Goal: Information Seeking & Learning: Learn about a topic

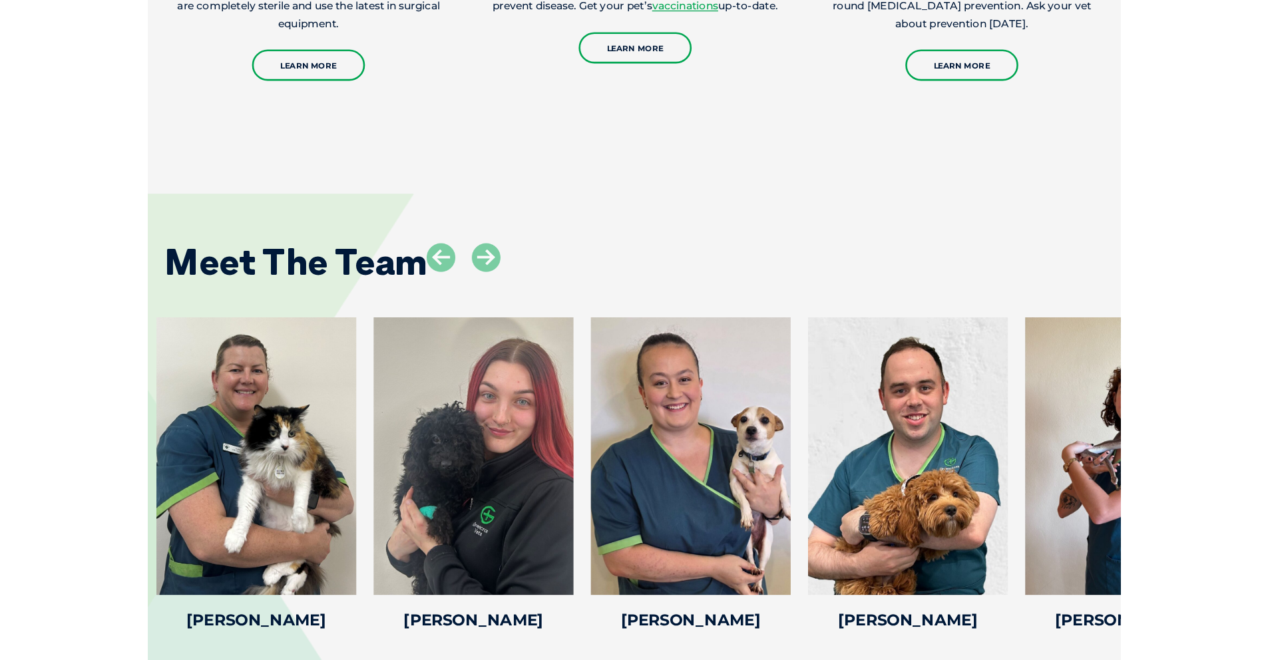
scroll to position [2053, 0]
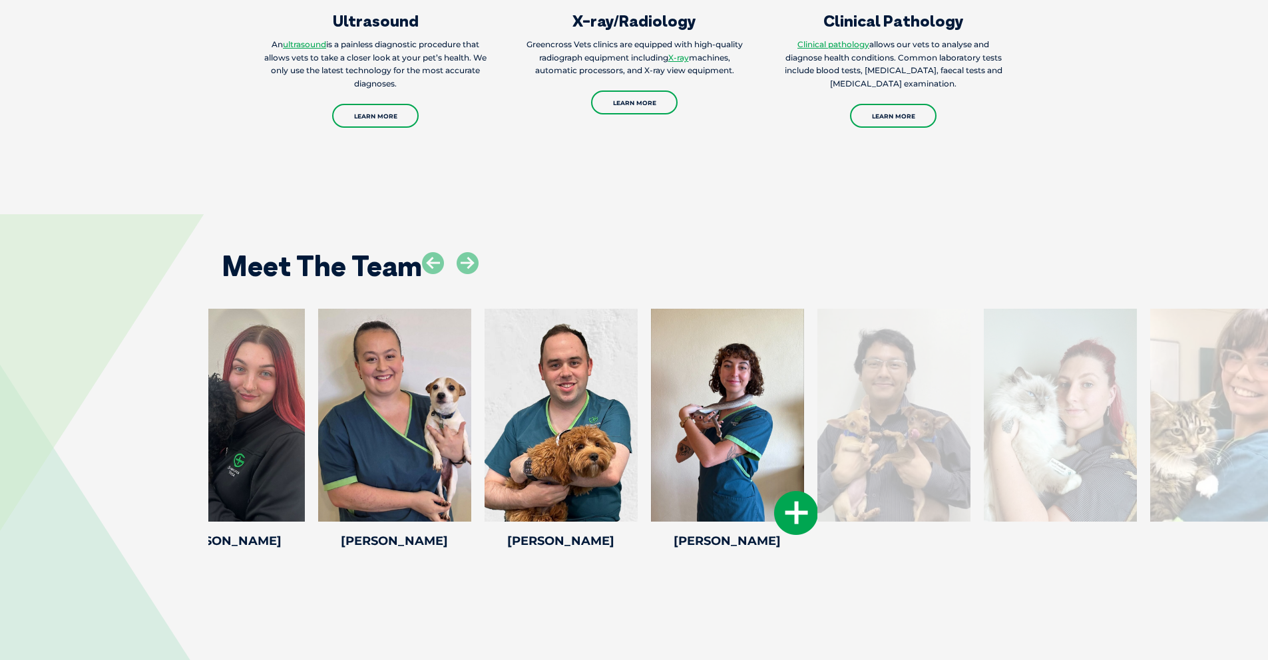
drag, startPoint x: 974, startPoint y: 455, endPoint x: 748, endPoint y: 453, distance: 225.7
click at [745, 453] on div at bounding box center [727, 415] width 153 height 213
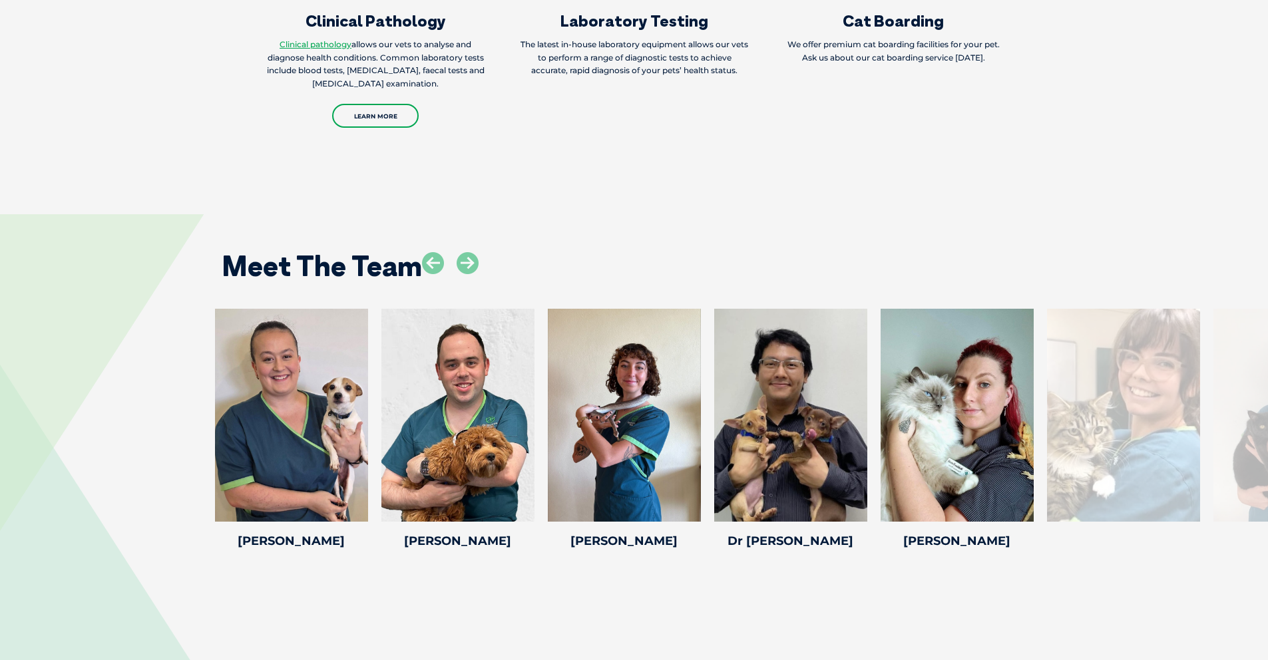
drag, startPoint x: 970, startPoint y: 411, endPoint x: 0, endPoint y: 391, distance: 970.1
click at [0, 391] on div "Briannah Briannah Veterinary Nurse Briannah joined our team as a nursing studen…" at bounding box center [634, 431] width 1268 height 245
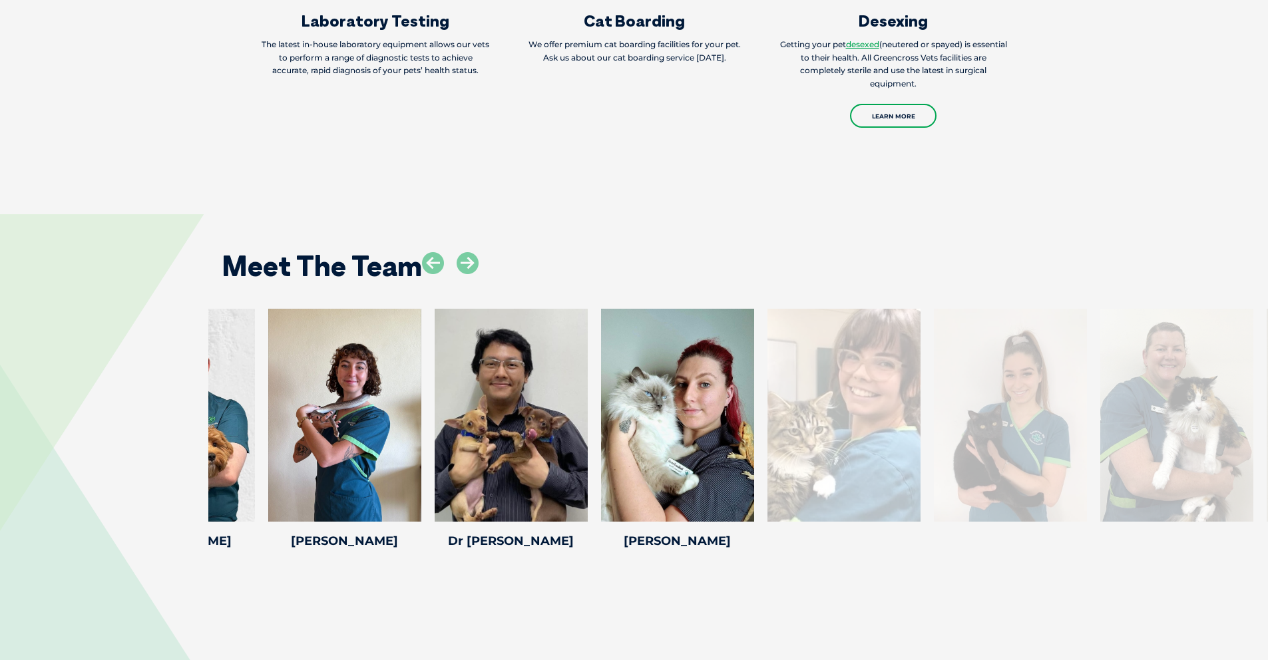
drag, startPoint x: 1239, startPoint y: 446, endPoint x: 921, endPoint y: 433, distance: 318.5
click at [745, 433] on div at bounding box center [1010, 415] width 153 height 213
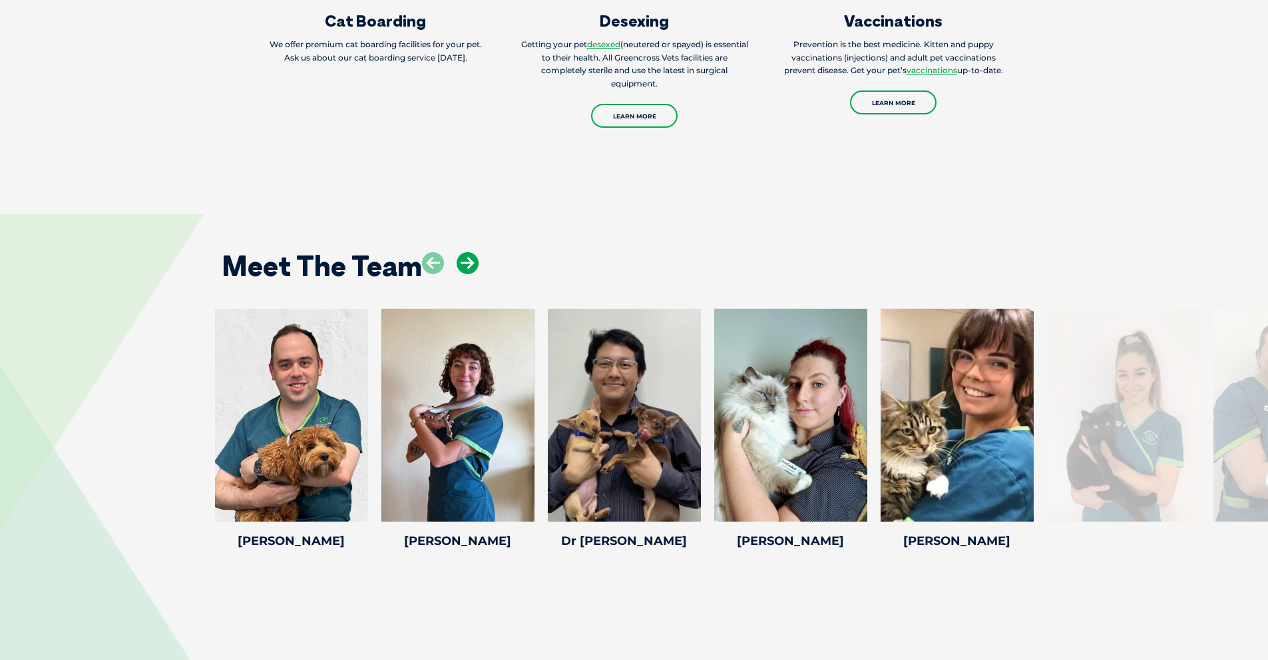
click at [468, 254] on icon at bounding box center [468, 263] width 22 height 22
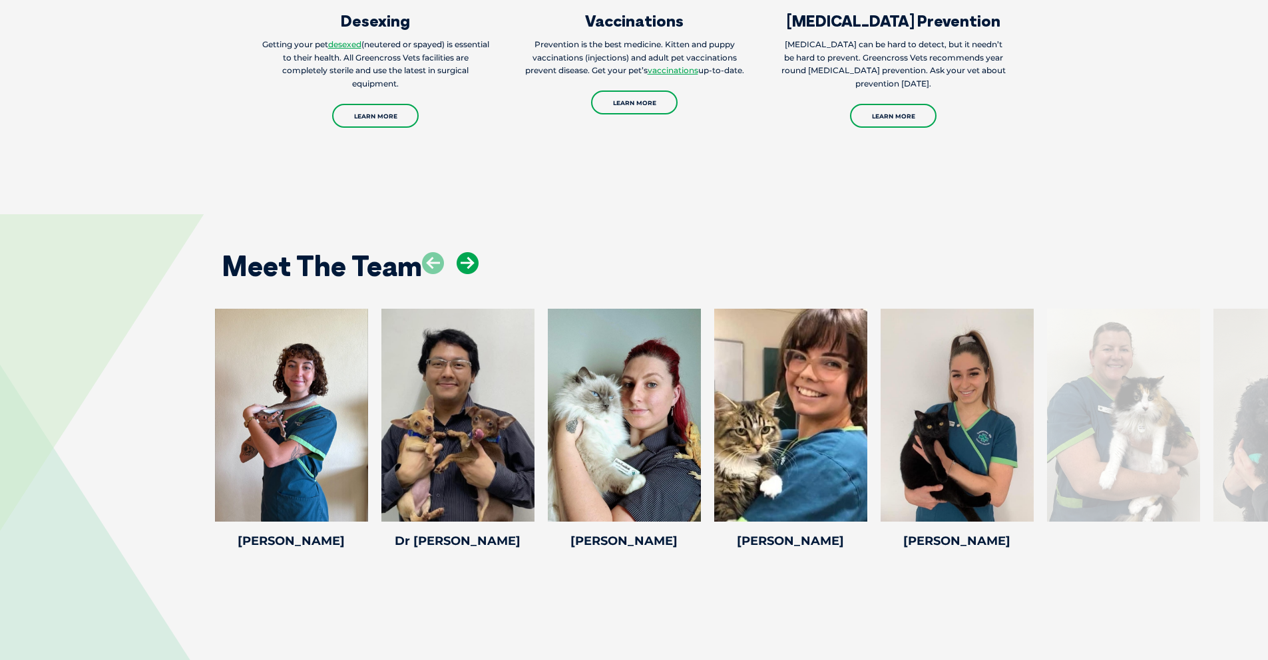
click at [469, 254] on icon at bounding box center [468, 263] width 22 height 22
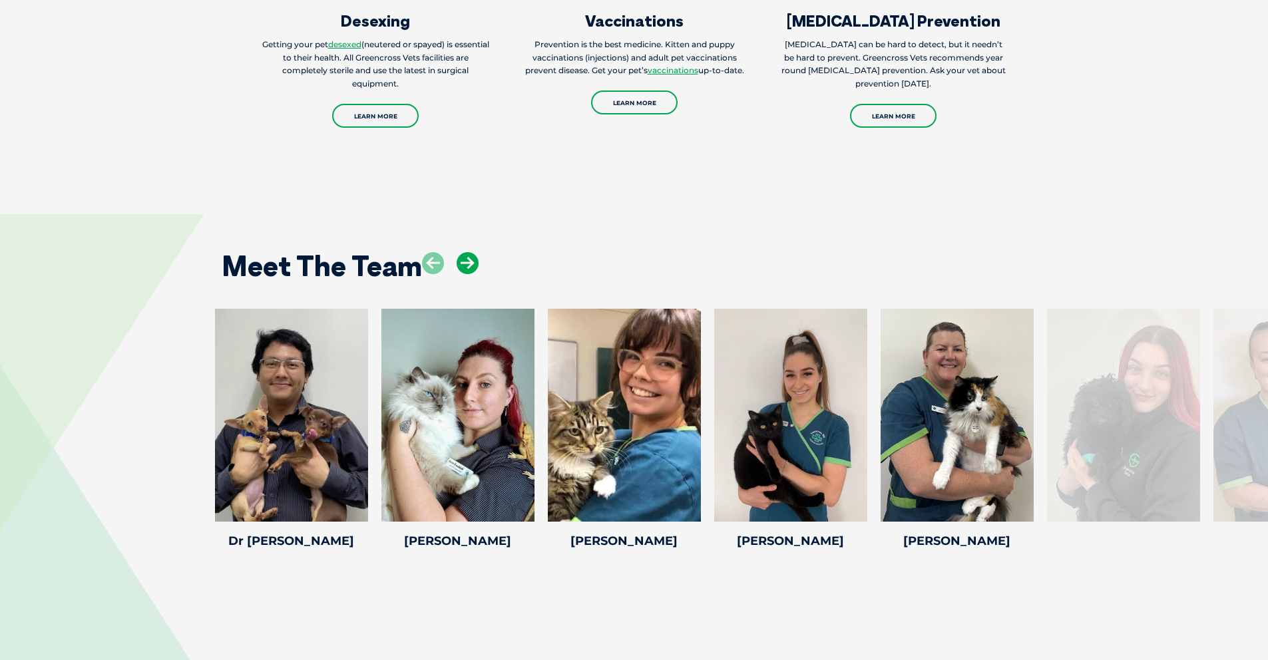
click at [468, 255] on icon at bounding box center [468, 263] width 22 height 22
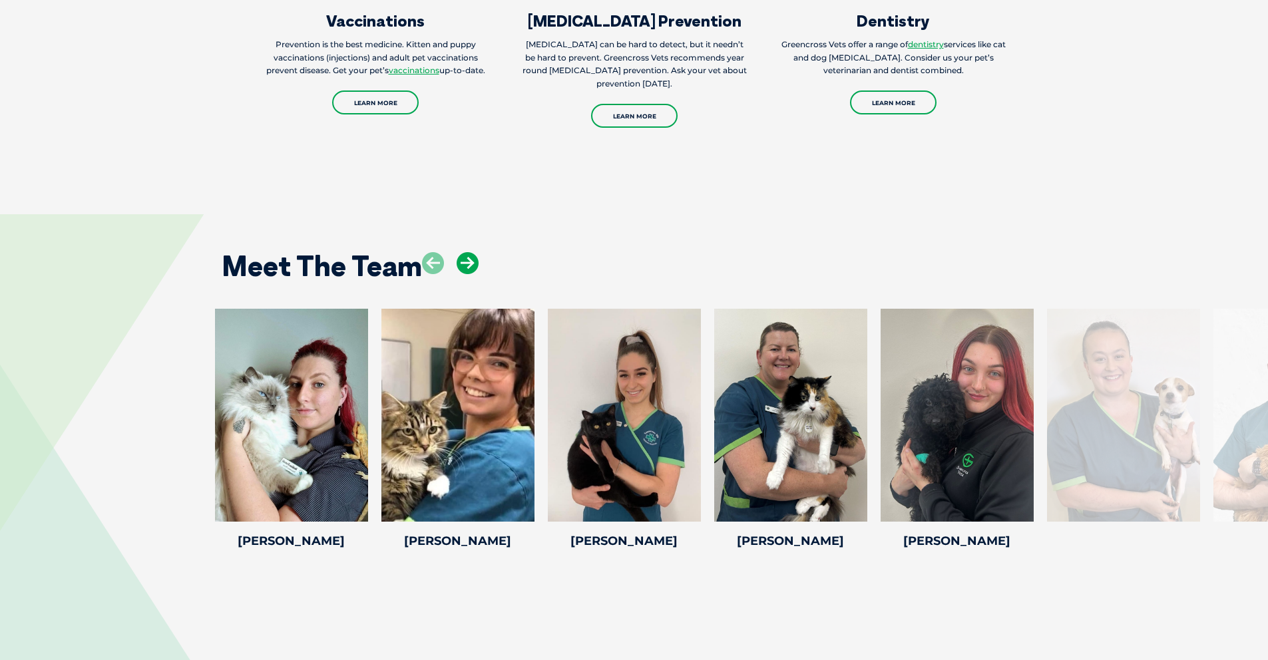
click at [468, 255] on icon at bounding box center [468, 263] width 22 height 22
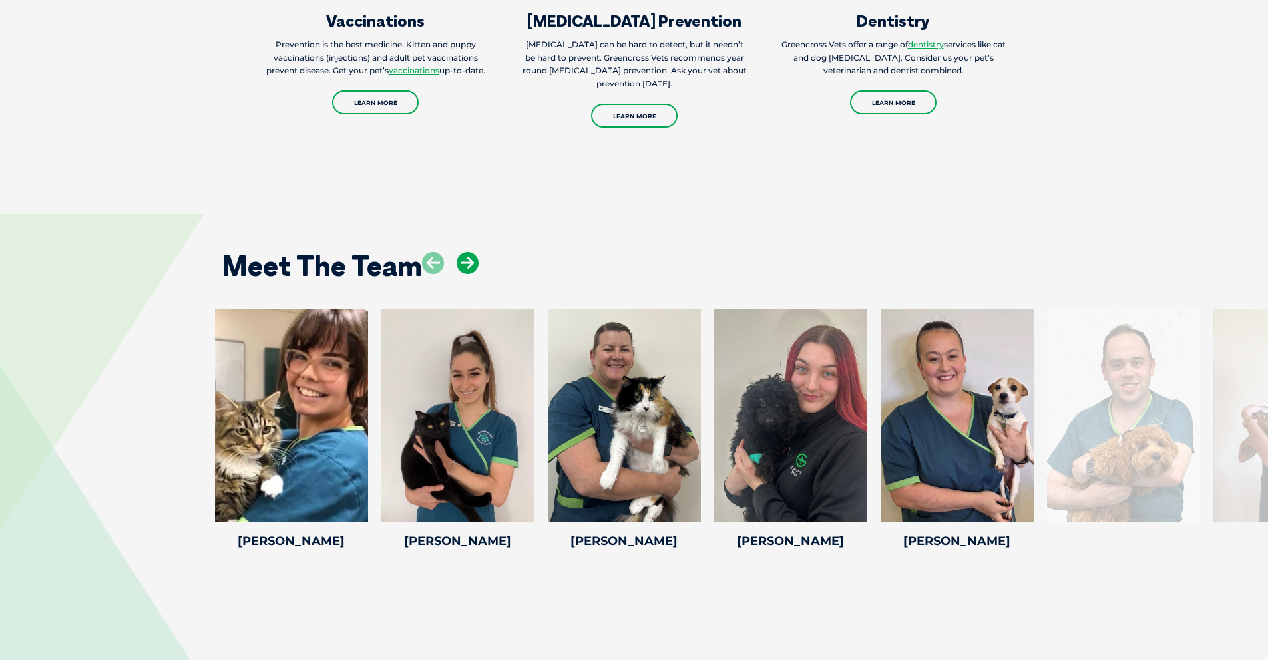
click at [468, 255] on icon at bounding box center [468, 263] width 22 height 22
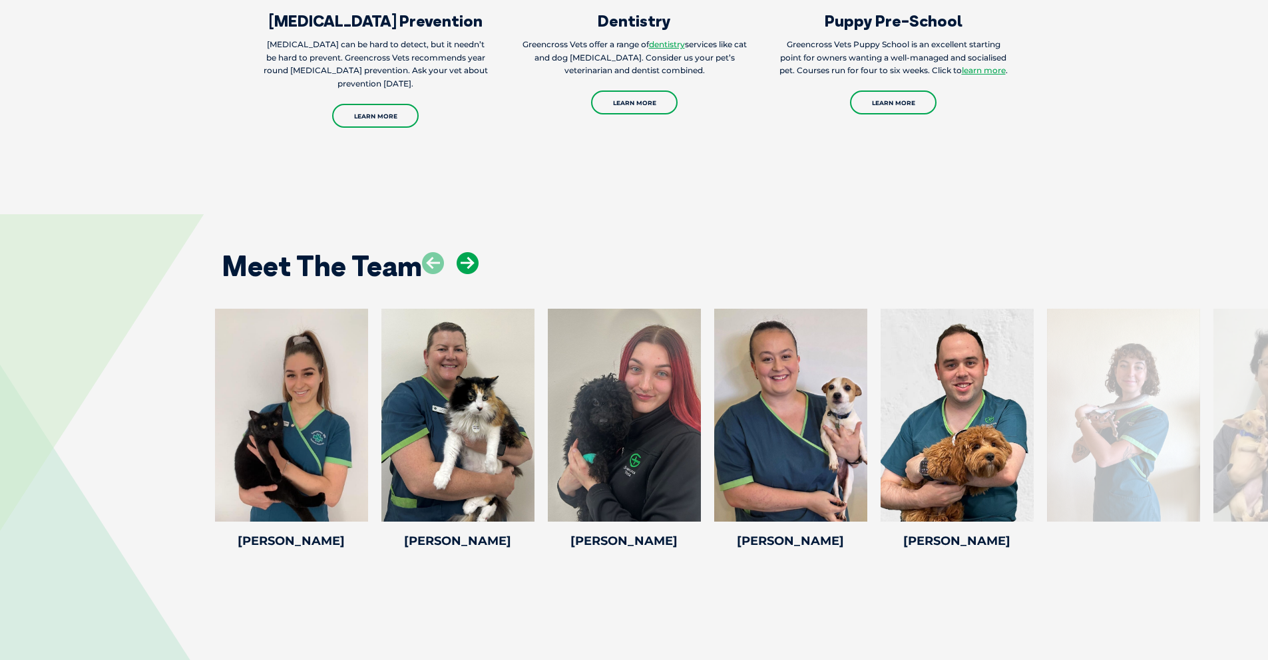
click at [468, 255] on icon at bounding box center [468, 263] width 22 height 22
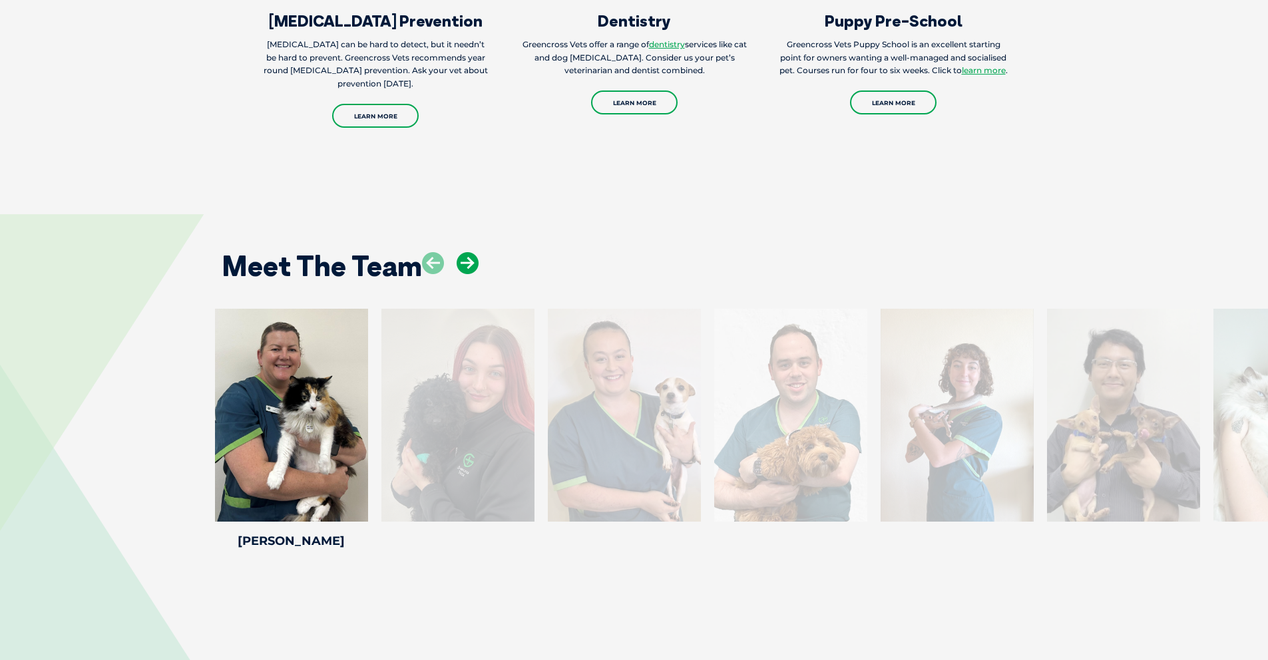
click at [468, 255] on icon at bounding box center [468, 263] width 22 height 22
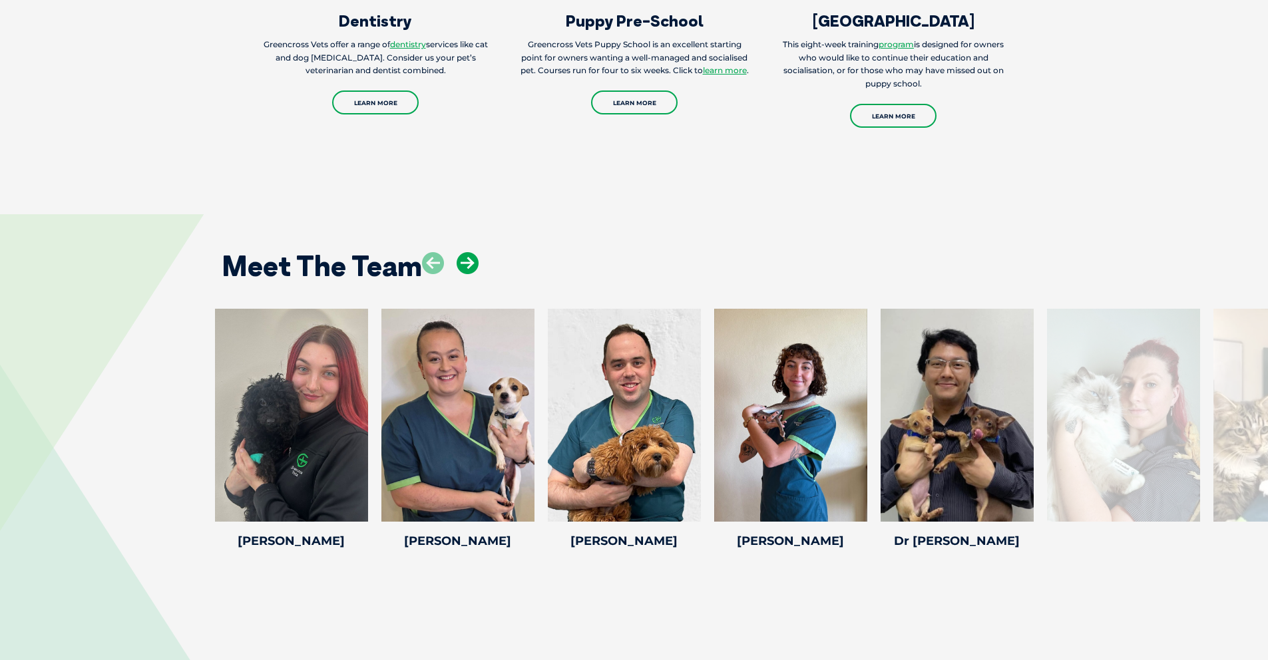
click at [468, 255] on icon at bounding box center [468, 263] width 22 height 22
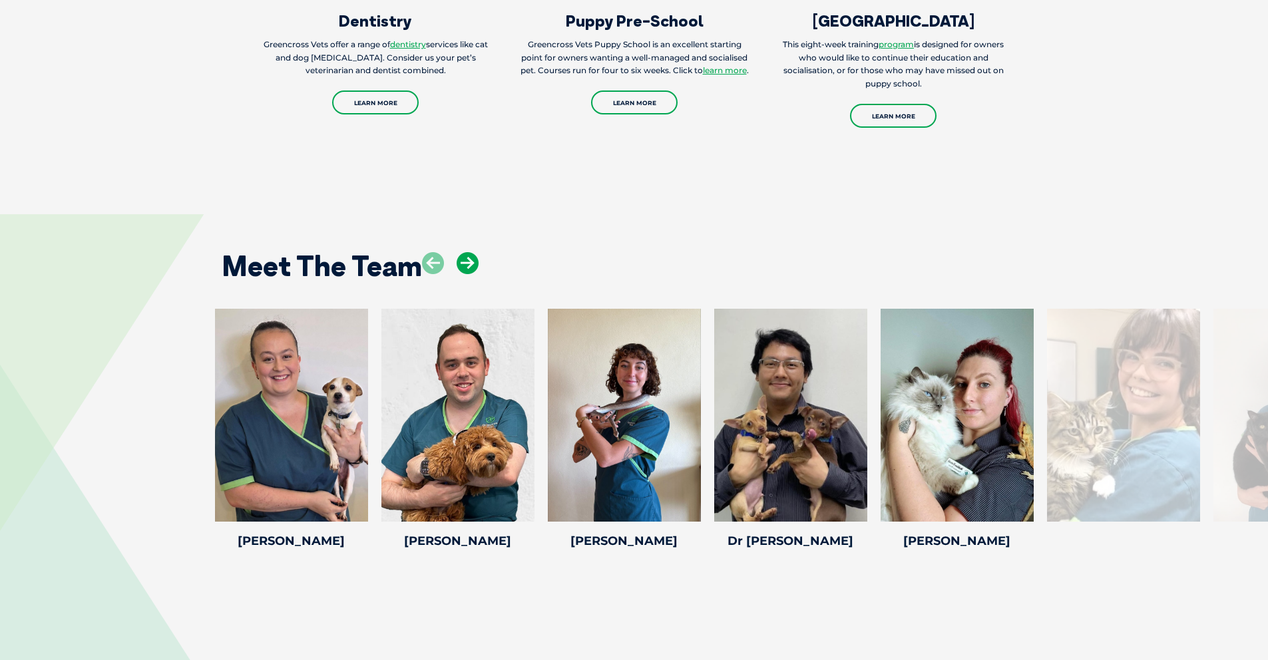
click at [468, 255] on icon at bounding box center [468, 263] width 22 height 22
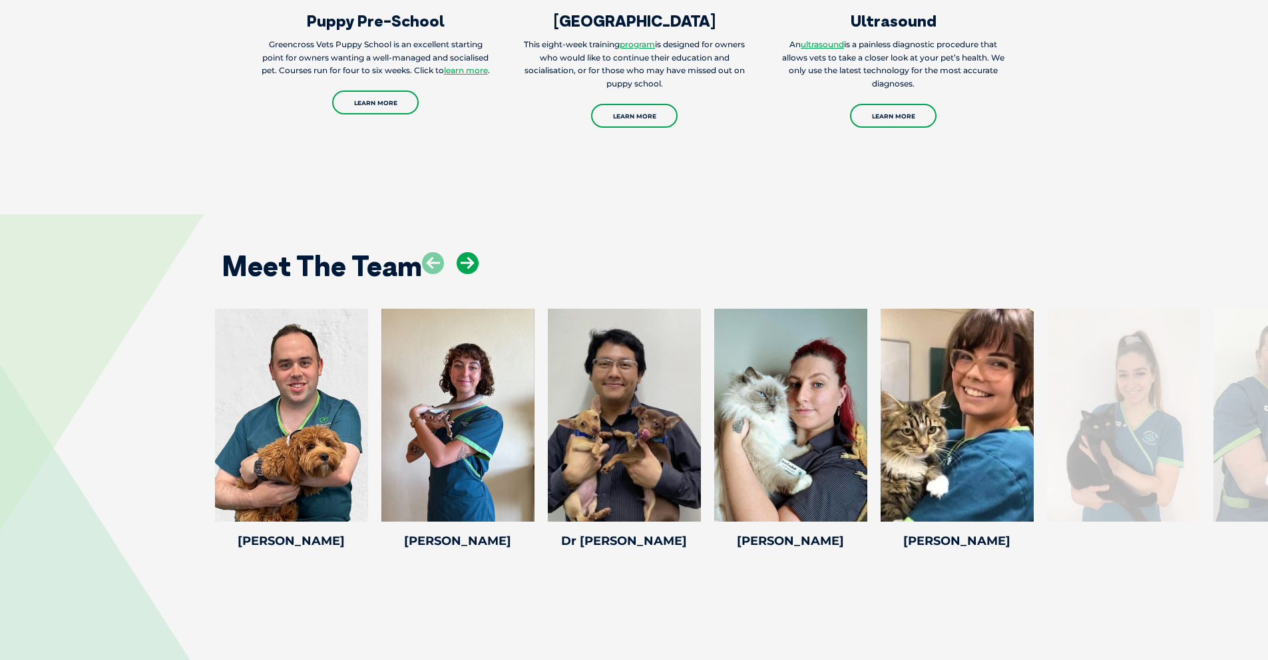
click at [468, 255] on icon at bounding box center [468, 263] width 22 height 22
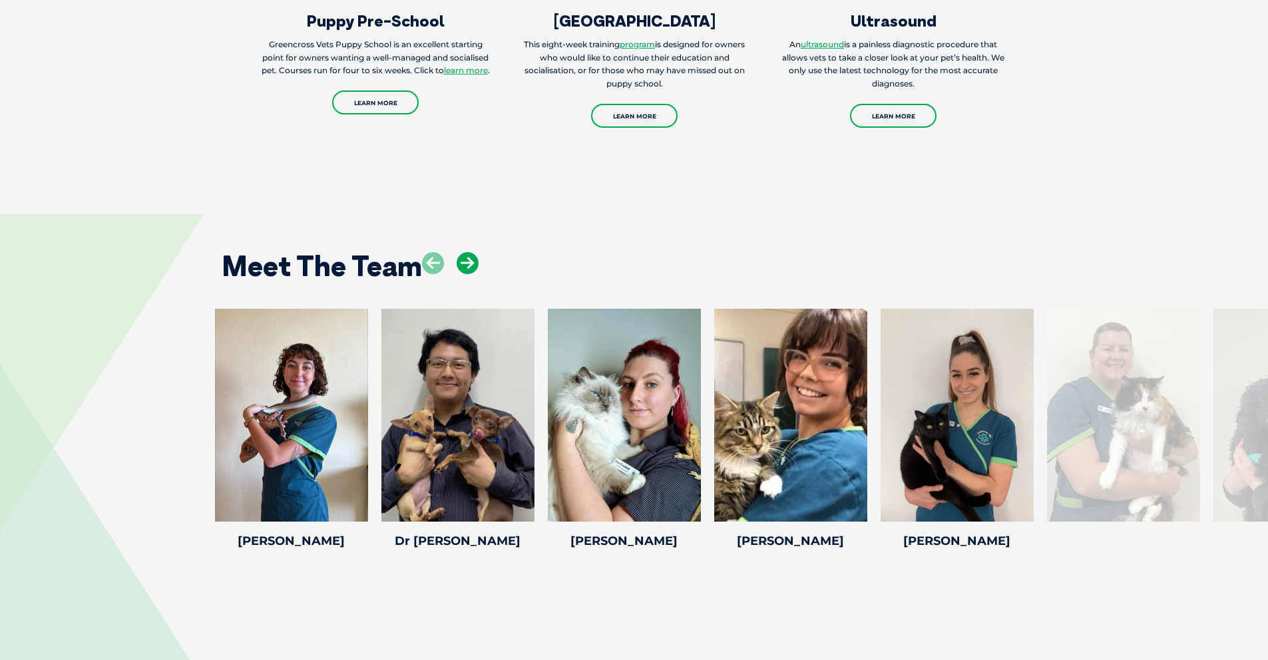
click at [468, 255] on icon at bounding box center [468, 263] width 22 height 22
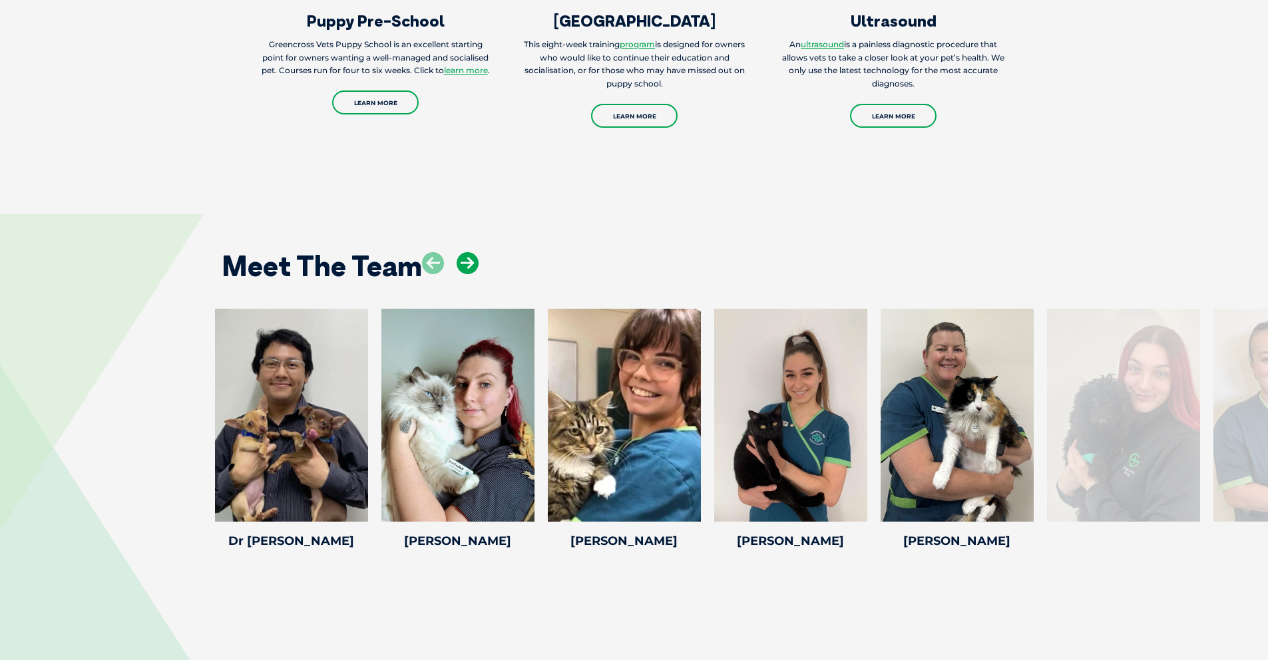
click at [468, 255] on icon at bounding box center [468, 263] width 22 height 22
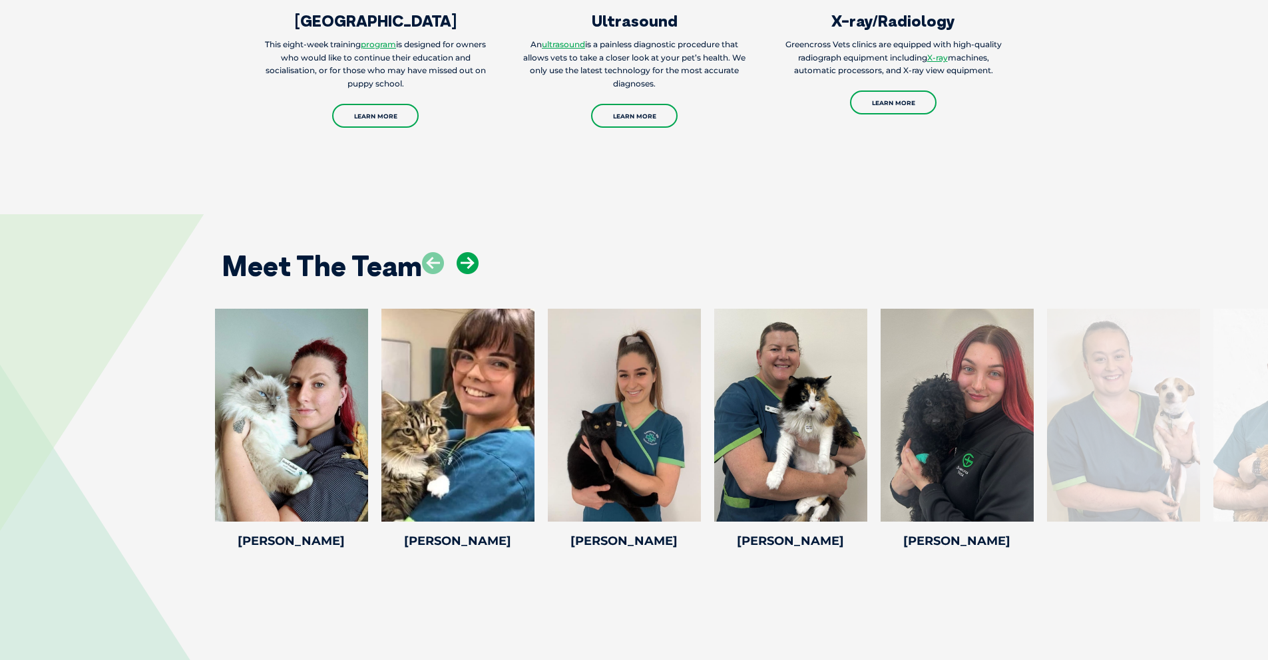
click at [468, 255] on icon at bounding box center [468, 263] width 22 height 22
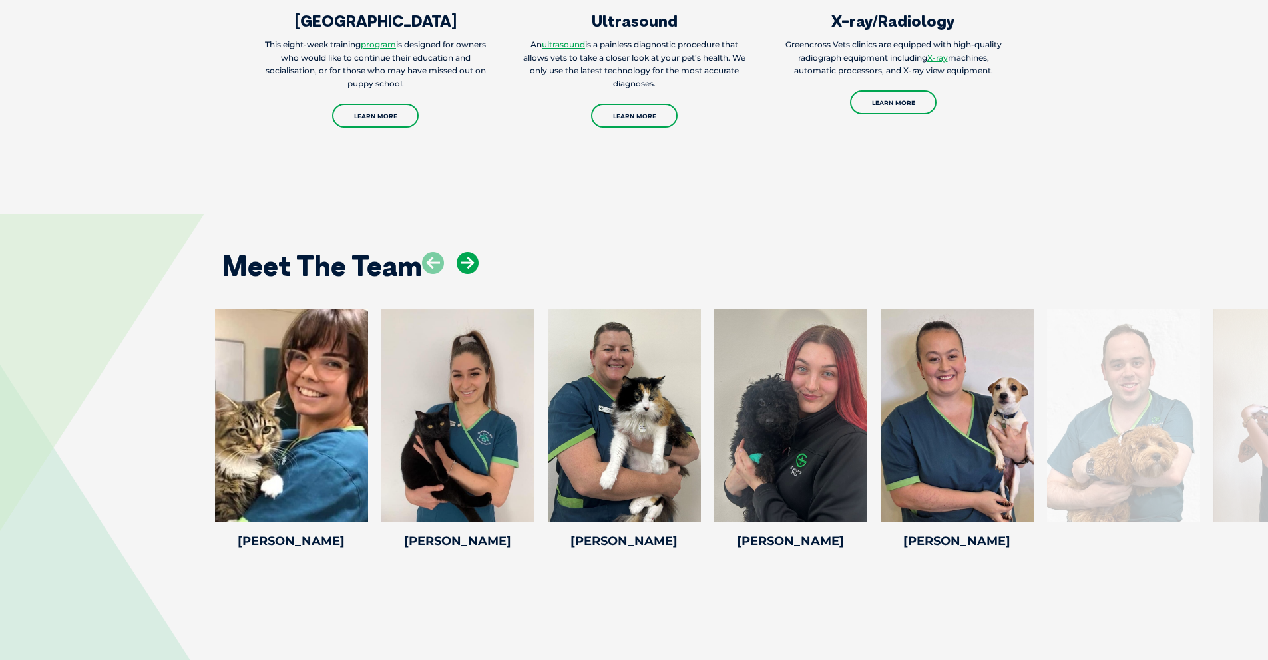
click at [468, 255] on icon at bounding box center [468, 263] width 22 height 22
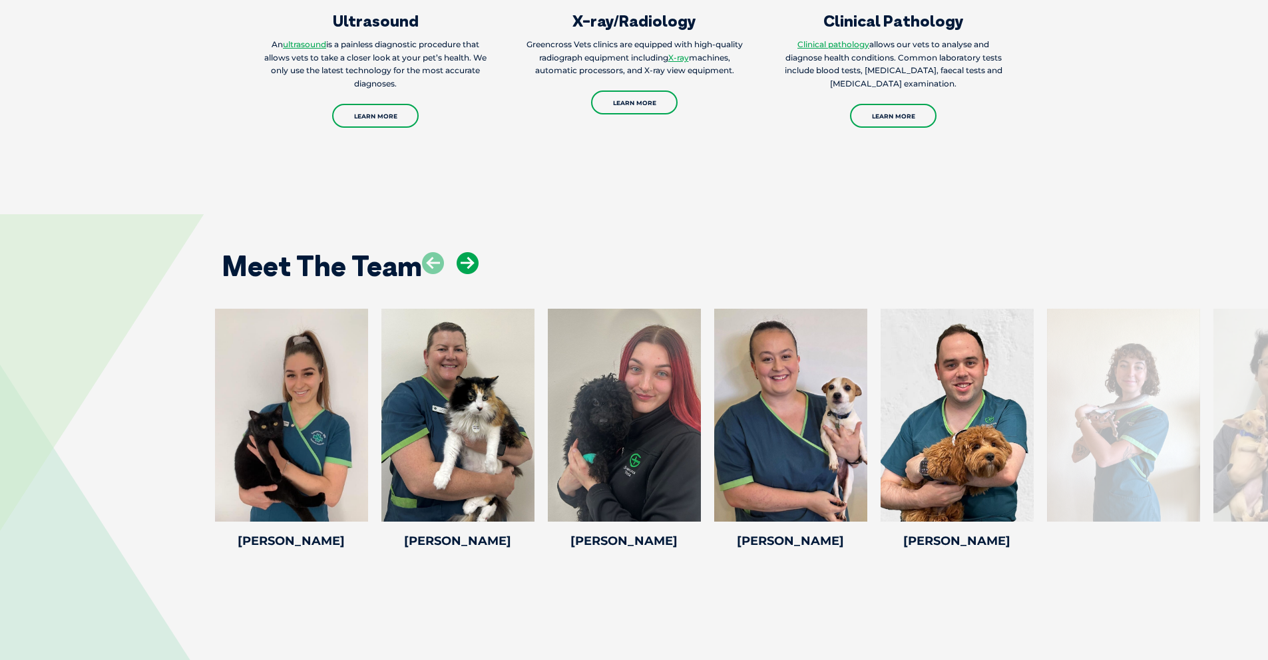
click at [468, 255] on icon at bounding box center [468, 263] width 22 height 22
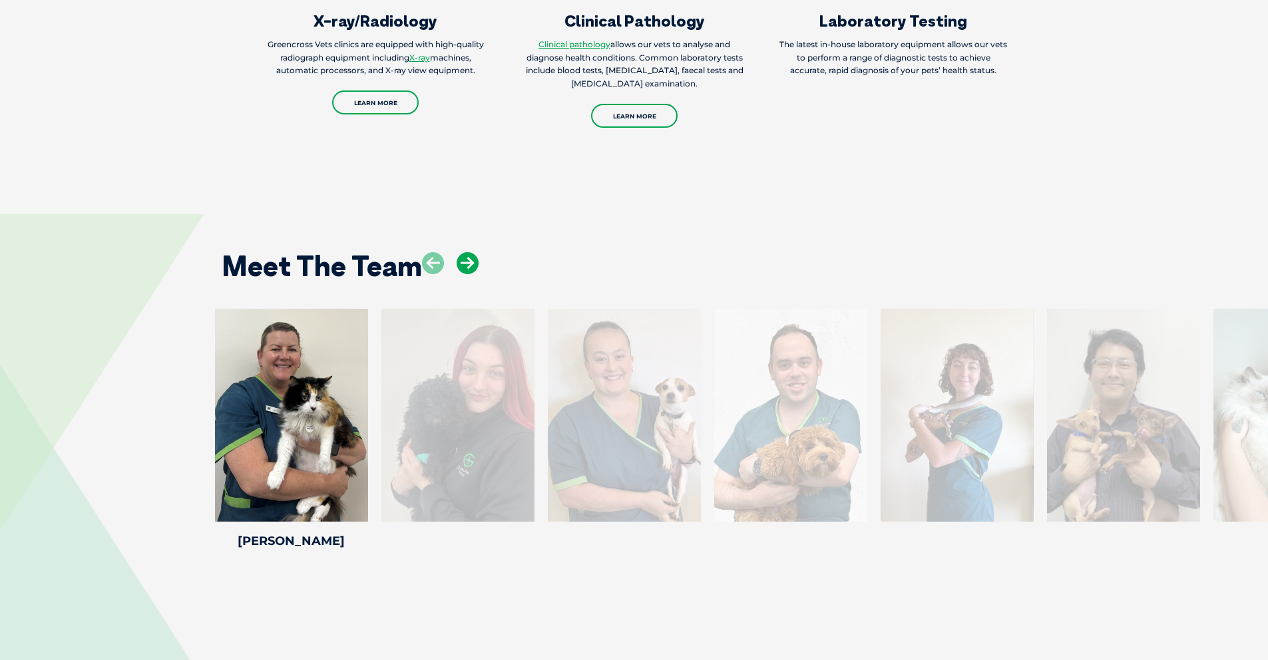
click at [471, 263] on icon at bounding box center [468, 263] width 22 height 22
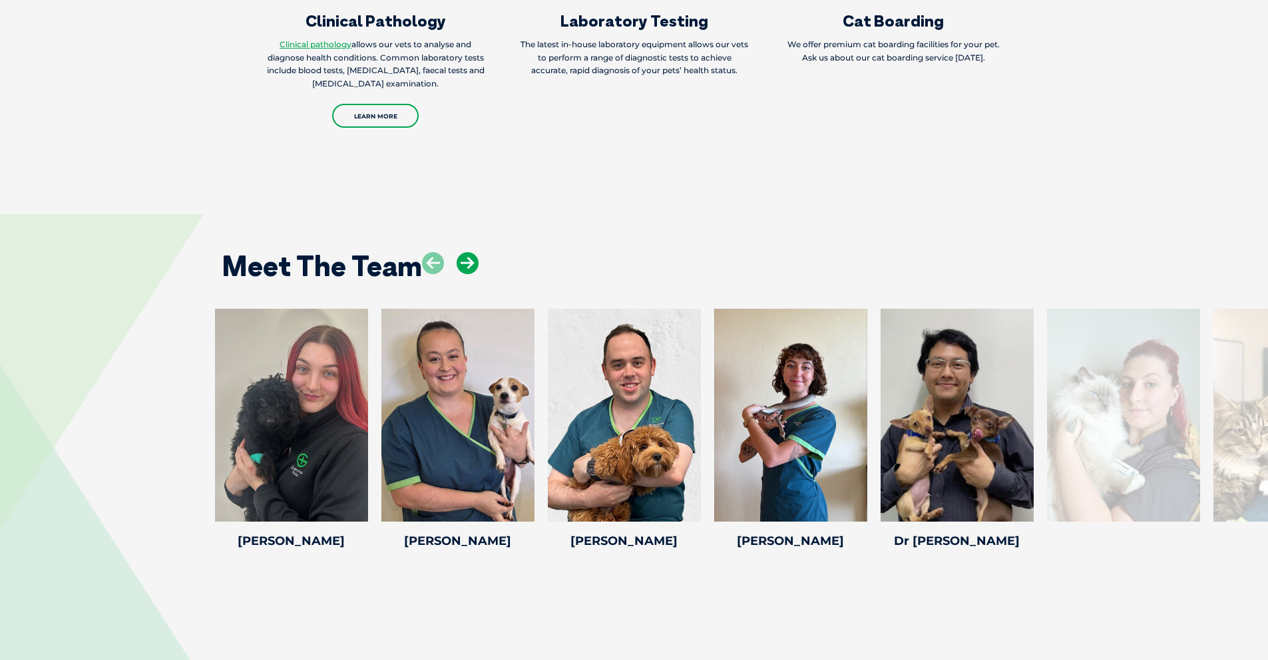
click at [471, 263] on icon at bounding box center [468, 263] width 22 height 22
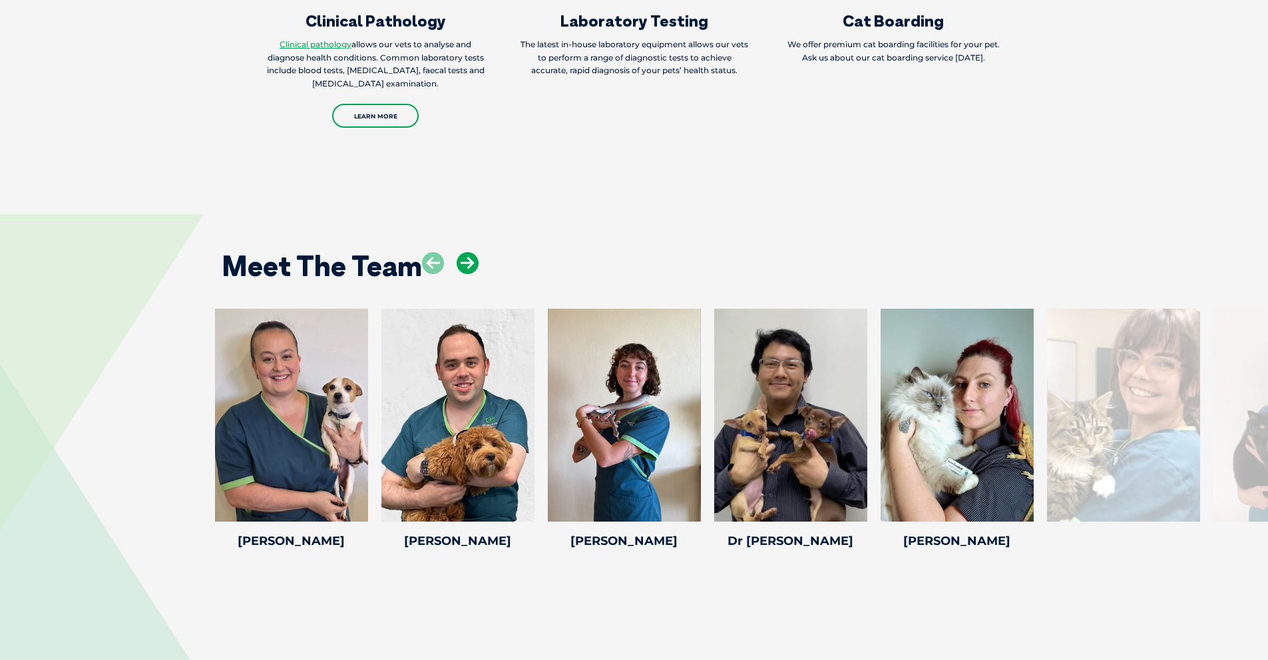
click at [471, 263] on icon at bounding box center [468, 263] width 22 height 22
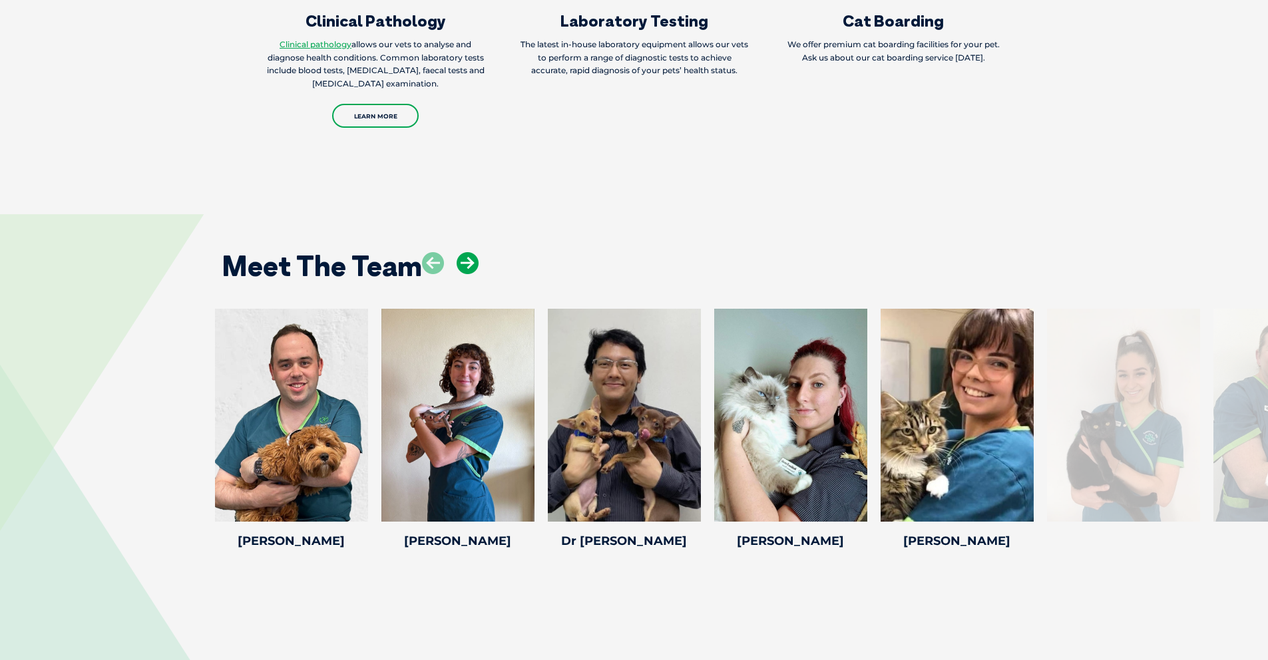
click at [471, 263] on icon at bounding box center [468, 263] width 22 height 22
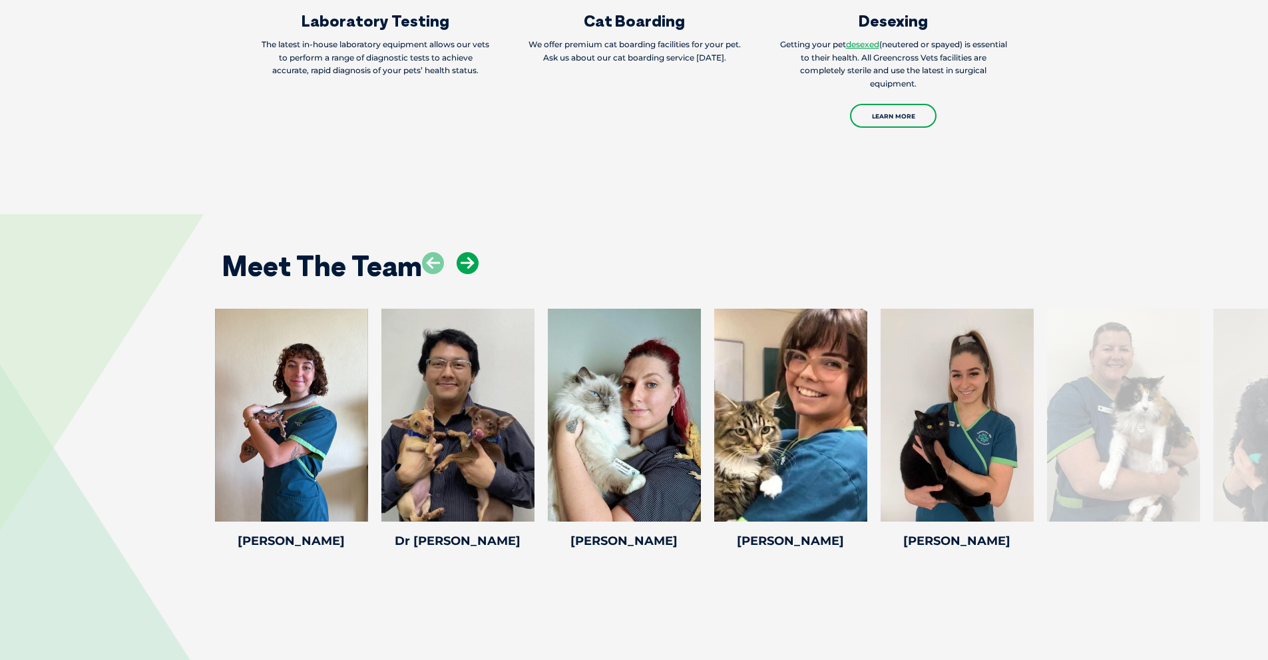
click at [471, 263] on icon at bounding box center [468, 263] width 22 height 22
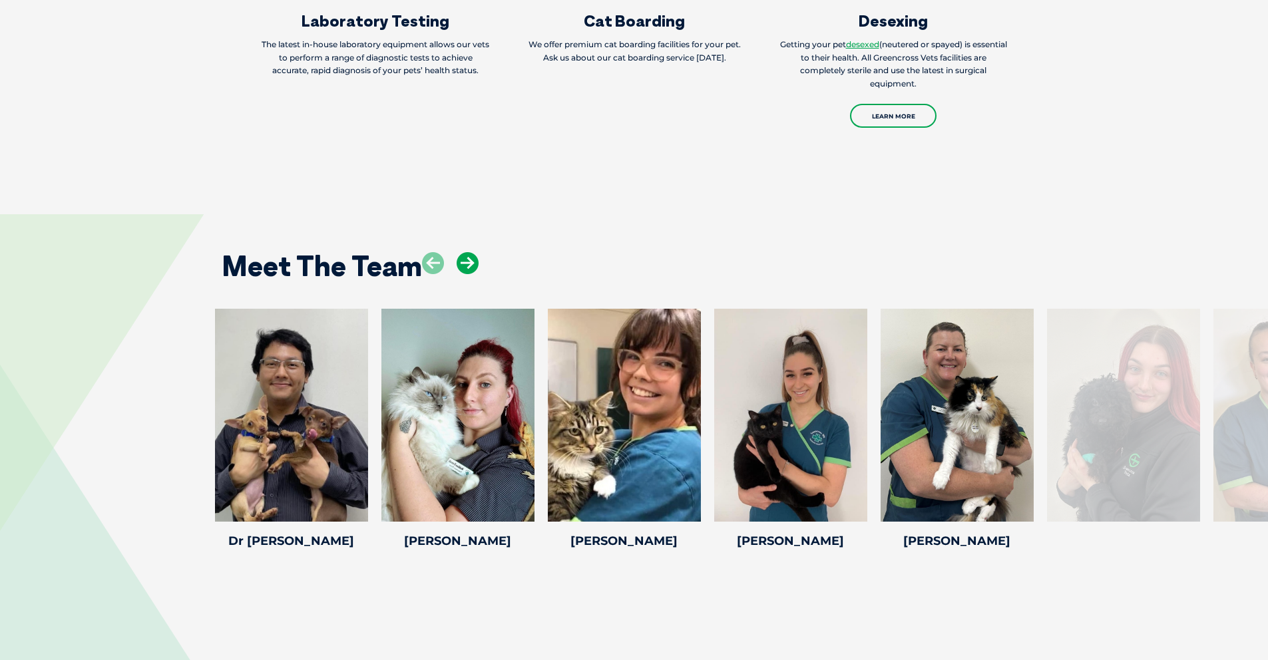
click at [471, 263] on icon at bounding box center [468, 263] width 22 height 22
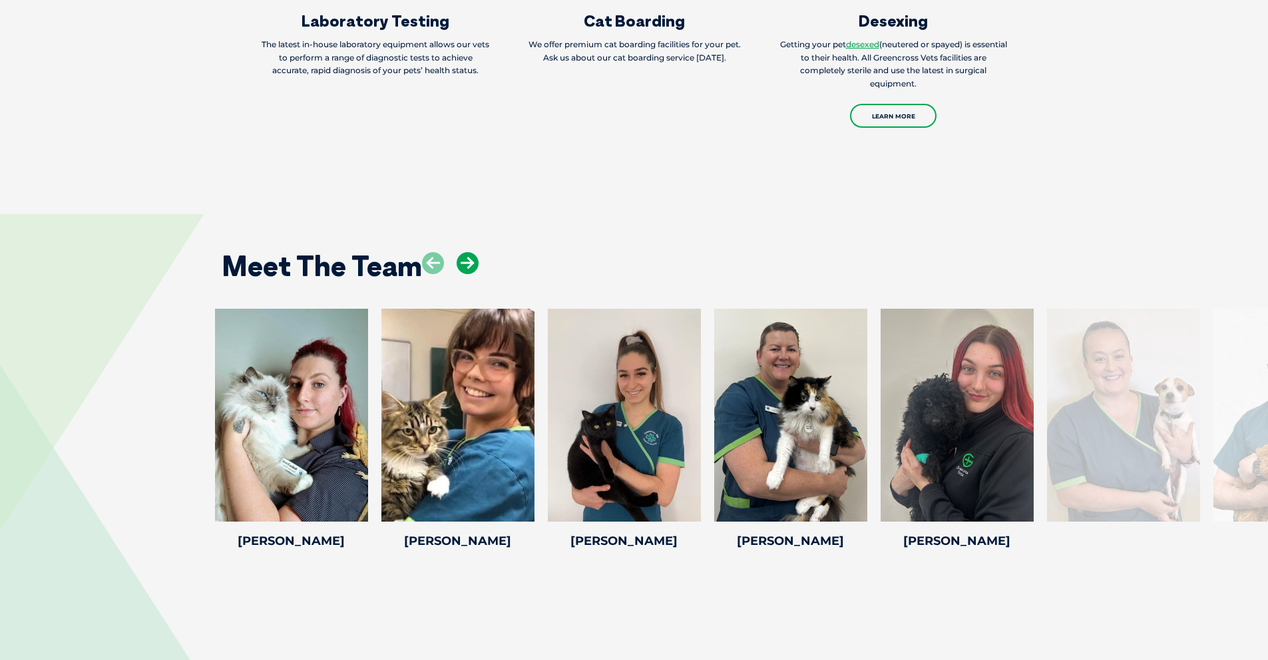
click at [471, 263] on icon at bounding box center [468, 263] width 22 height 22
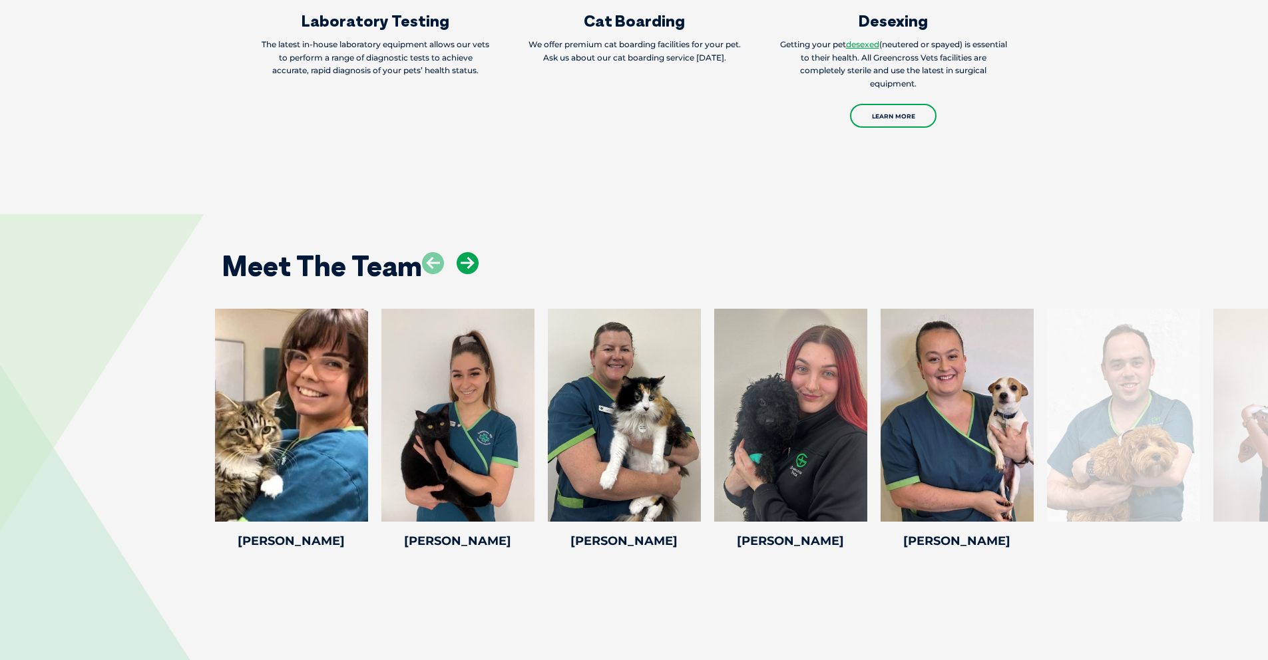
click at [471, 263] on icon at bounding box center [468, 263] width 22 height 22
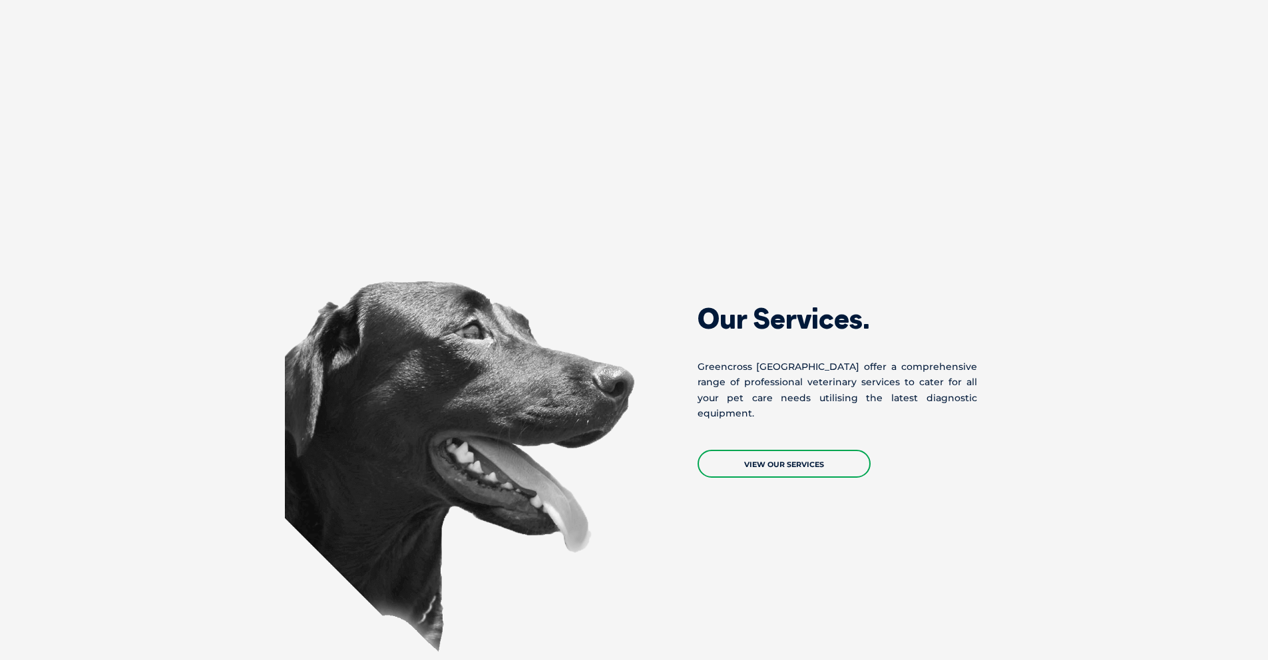
scroll to position [1137, 0]
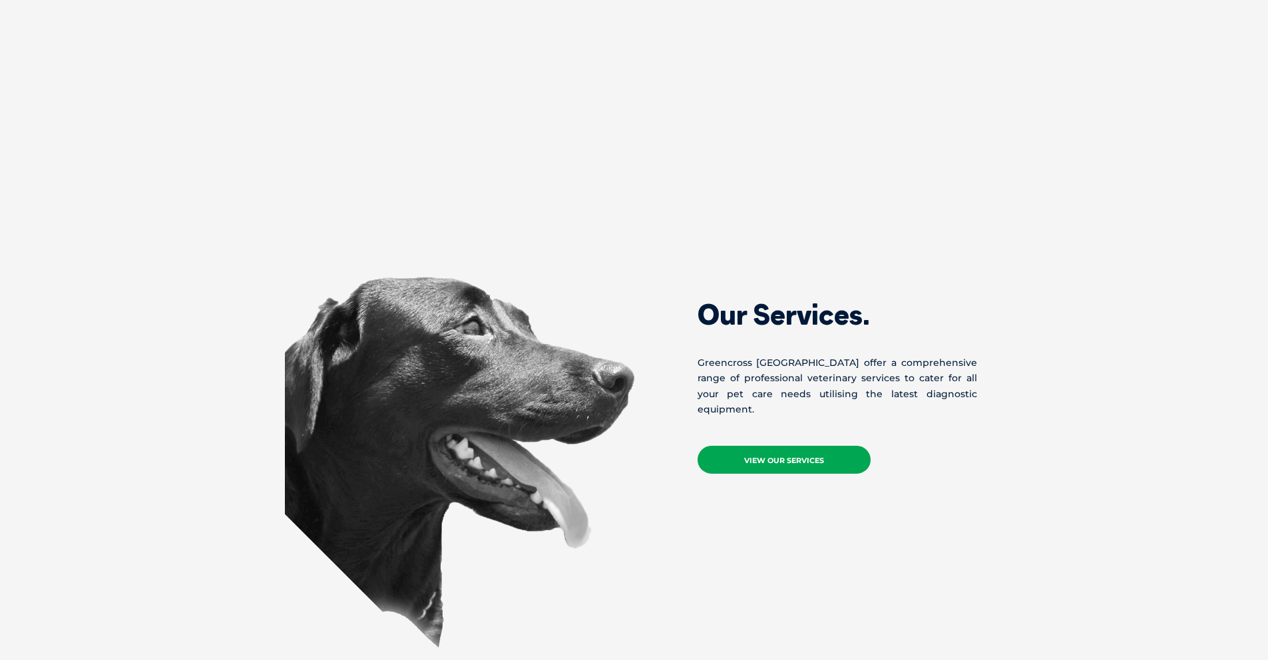
click at [745, 446] on link "View Our Services" at bounding box center [784, 460] width 173 height 28
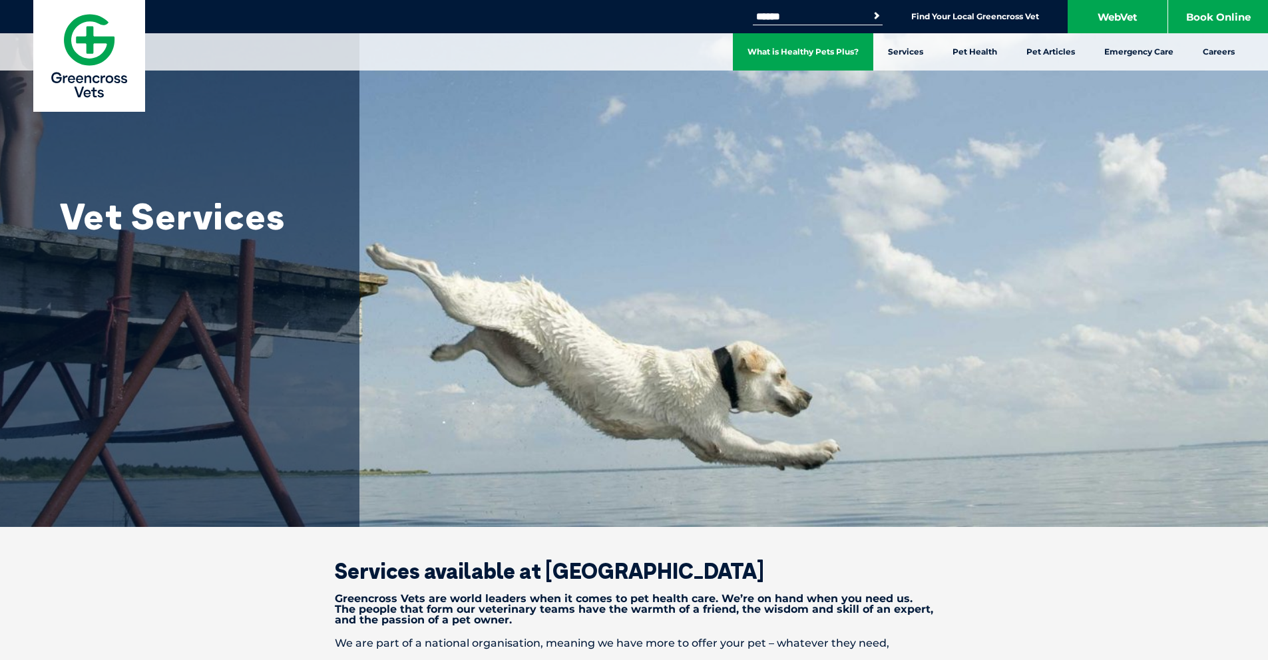
click at [825, 51] on link "What is Healthy Pets Plus?" at bounding box center [803, 51] width 140 height 37
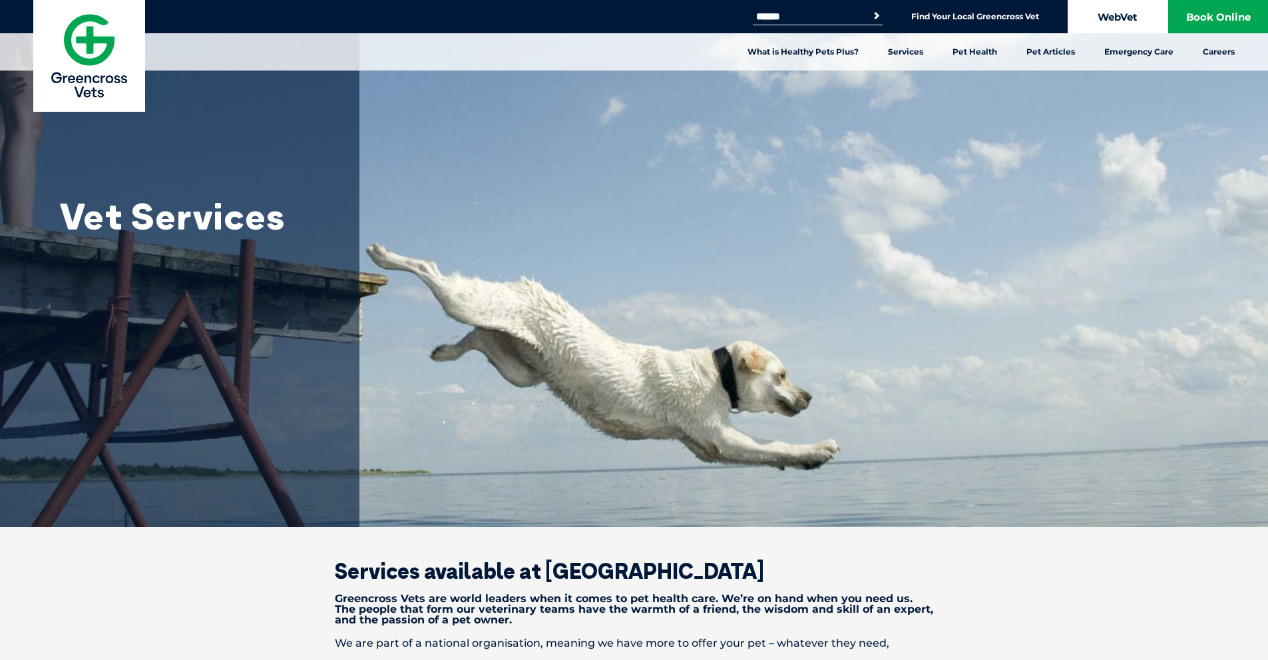
click at [1122, 16] on link "WebVet" at bounding box center [1118, 16] width 100 height 33
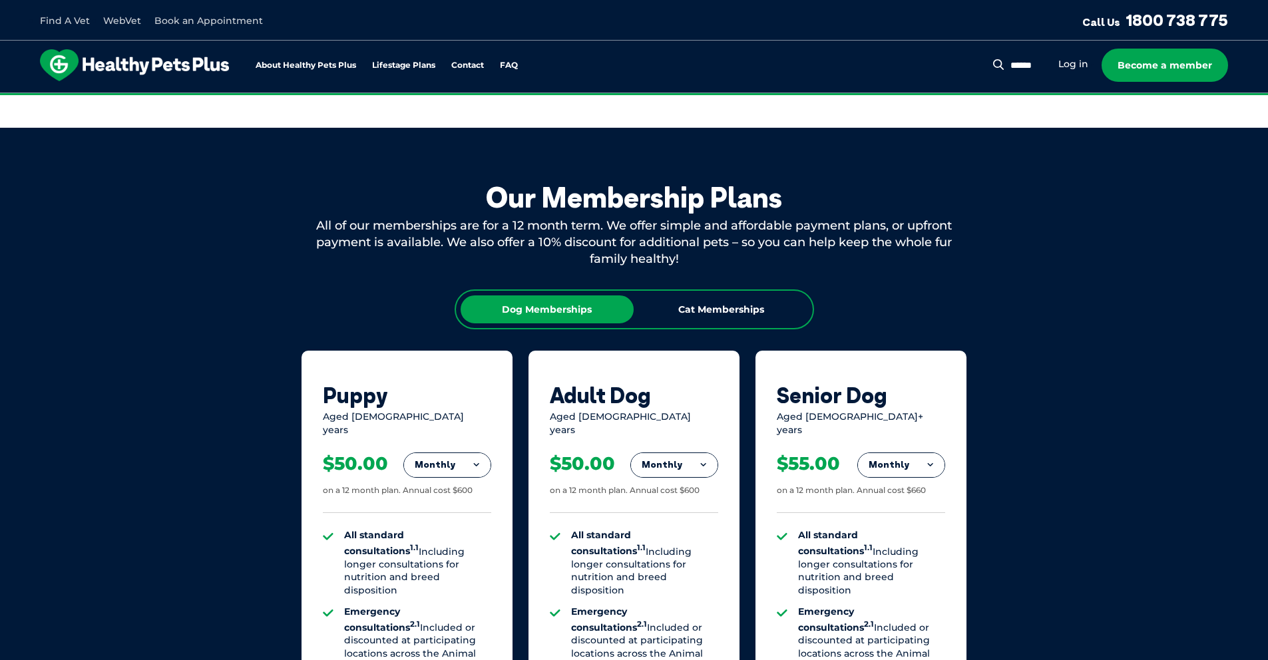
scroll to position [639, 0]
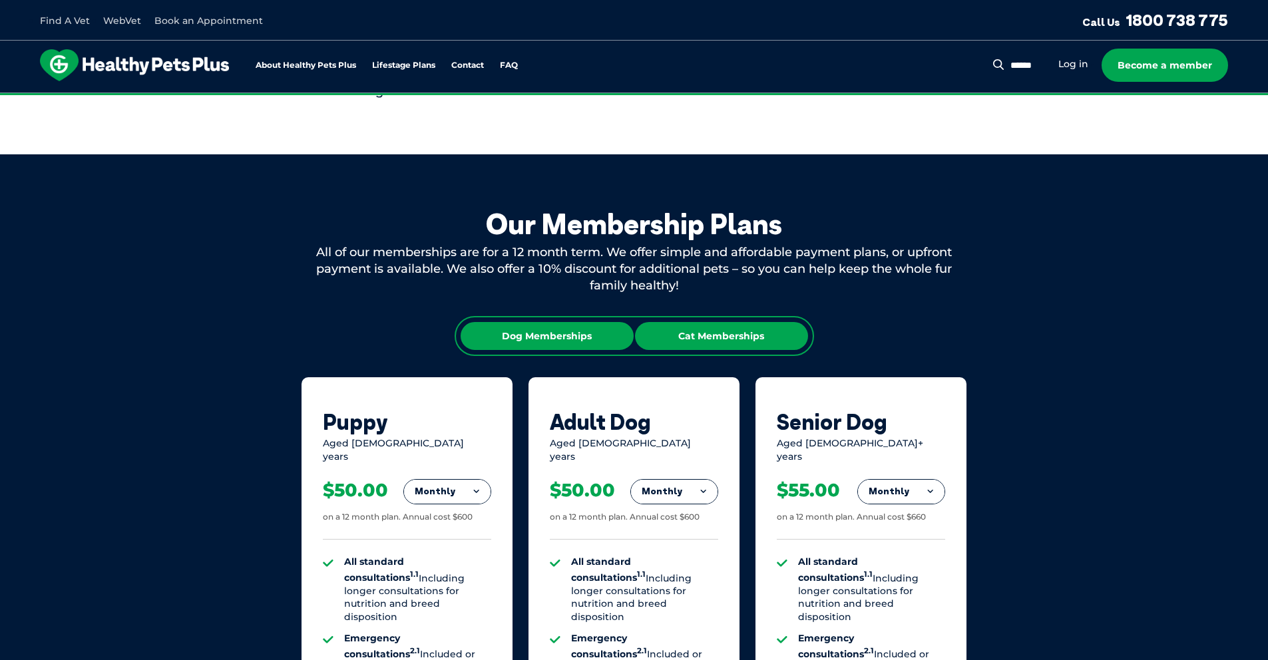
click at [719, 332] on div "Cat Memberships" at bounding box center [721, 336] width 173 height 28
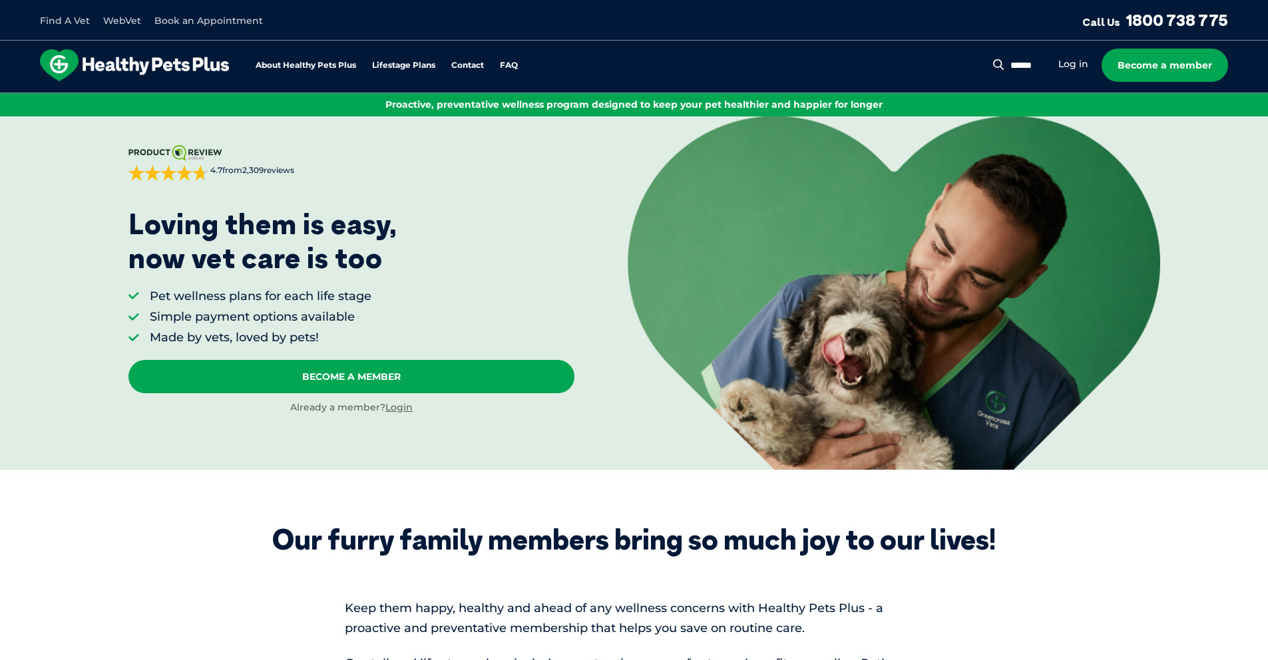
scroll to position [0, 0]
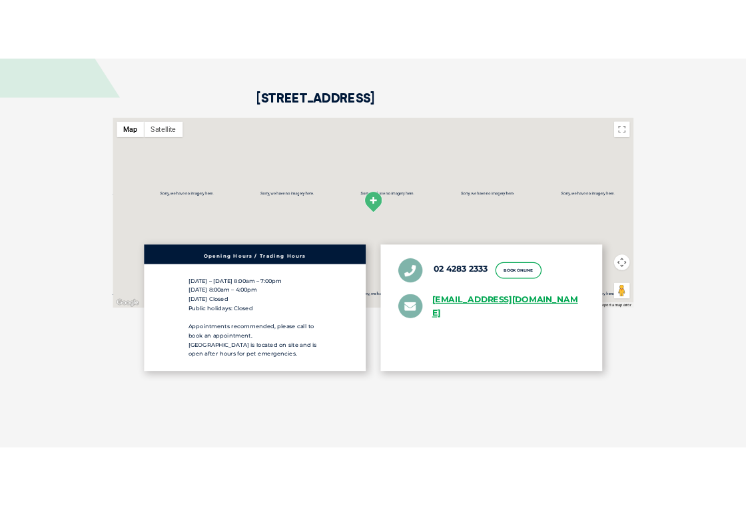
scroll to position [3378, 0]
